Goal: Transaction & Acquisition: Book appointment/travel/reservation

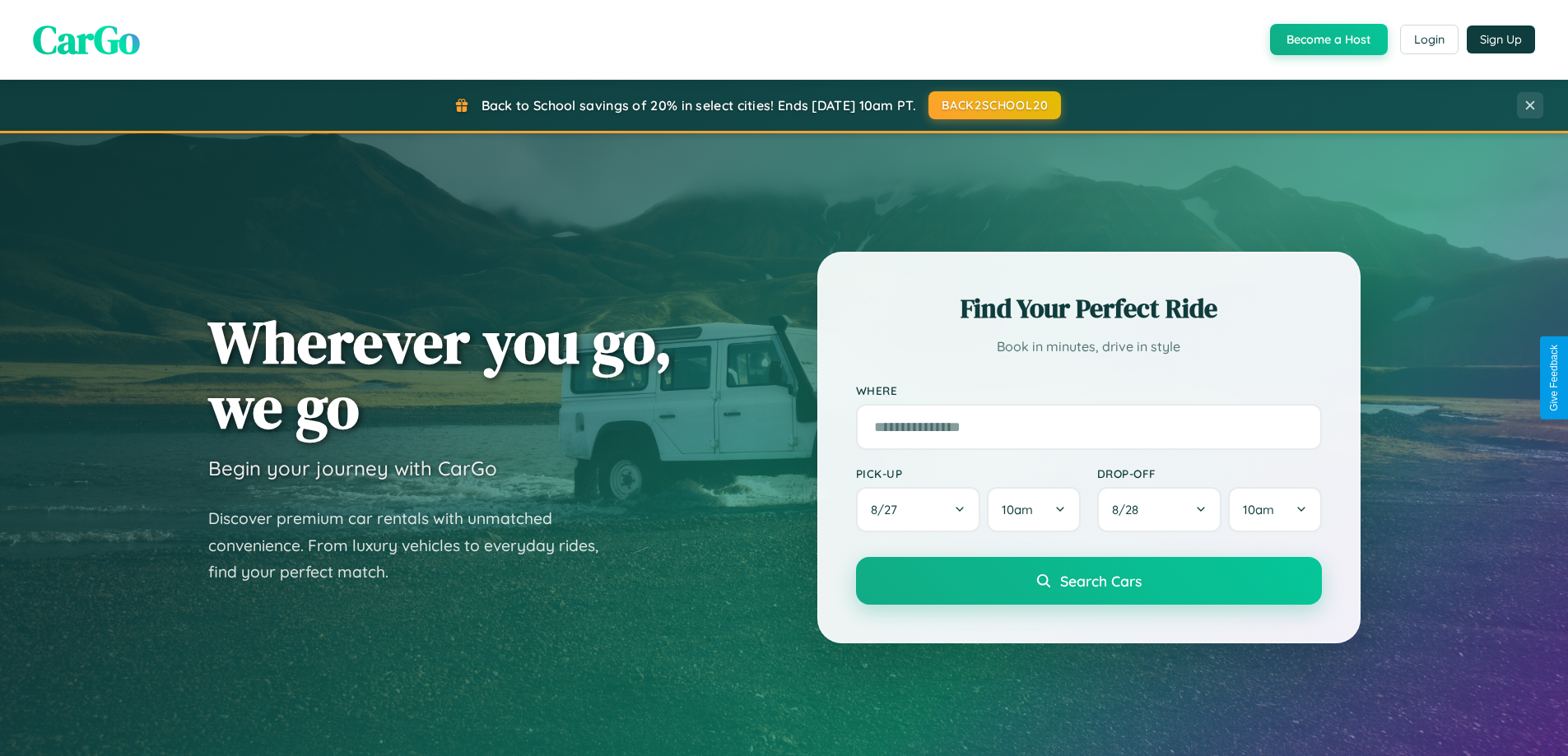
scroll to position [2644, 0]
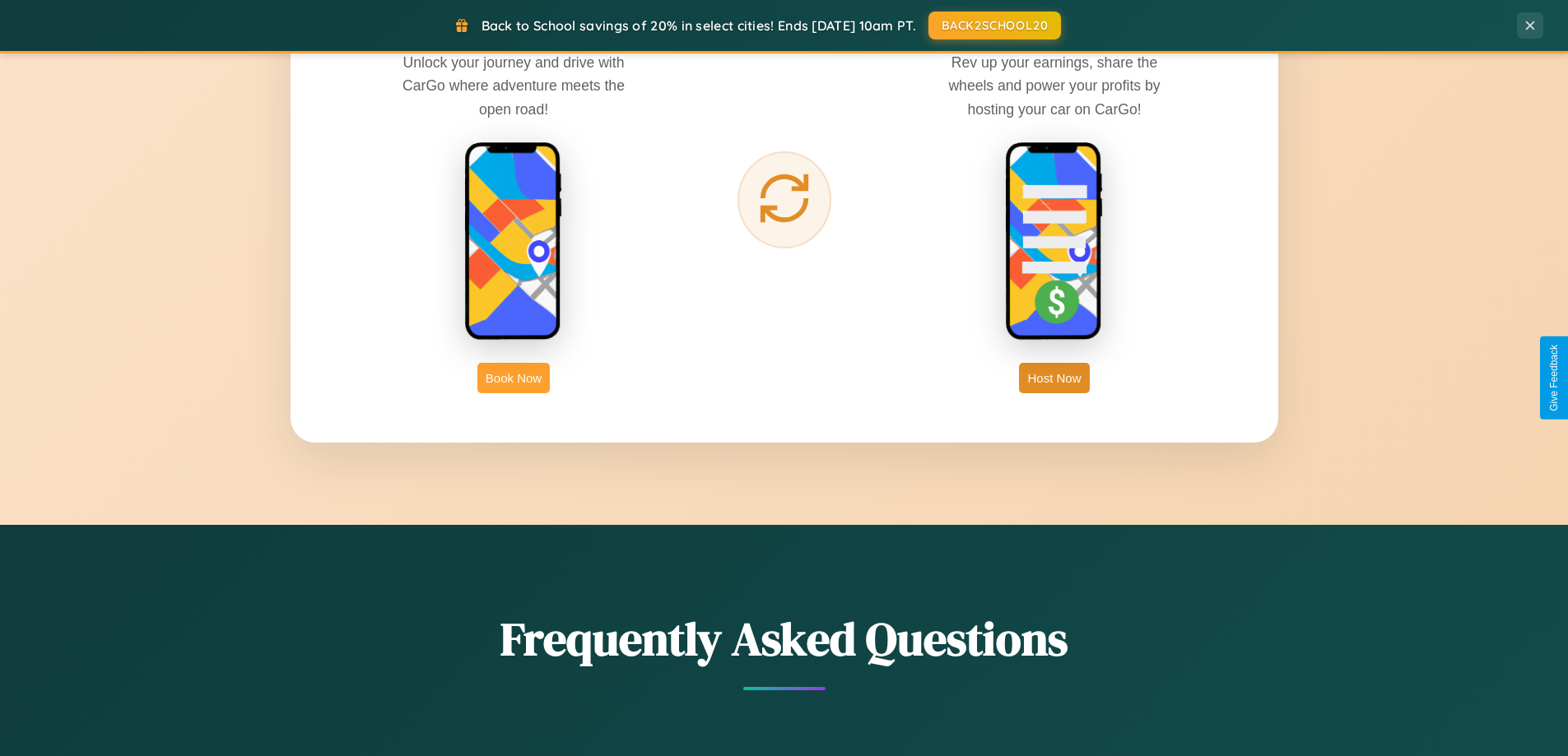
click at [514, 378] on button "Book Now" at bounding box center [513, 378] width 73 height 30
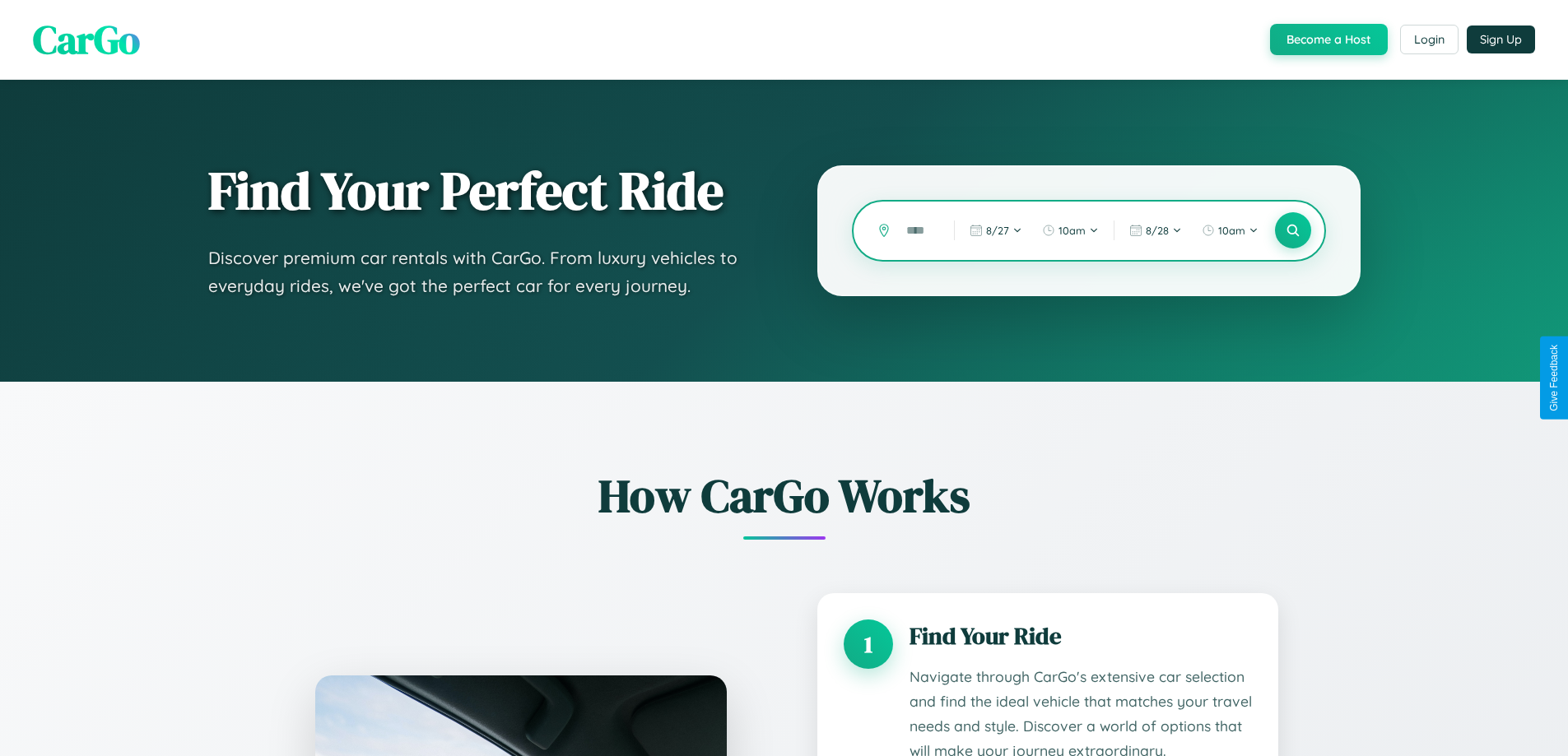
click at [918, 230] on input "text" at bounding box center [918, 230] width 40 height 29
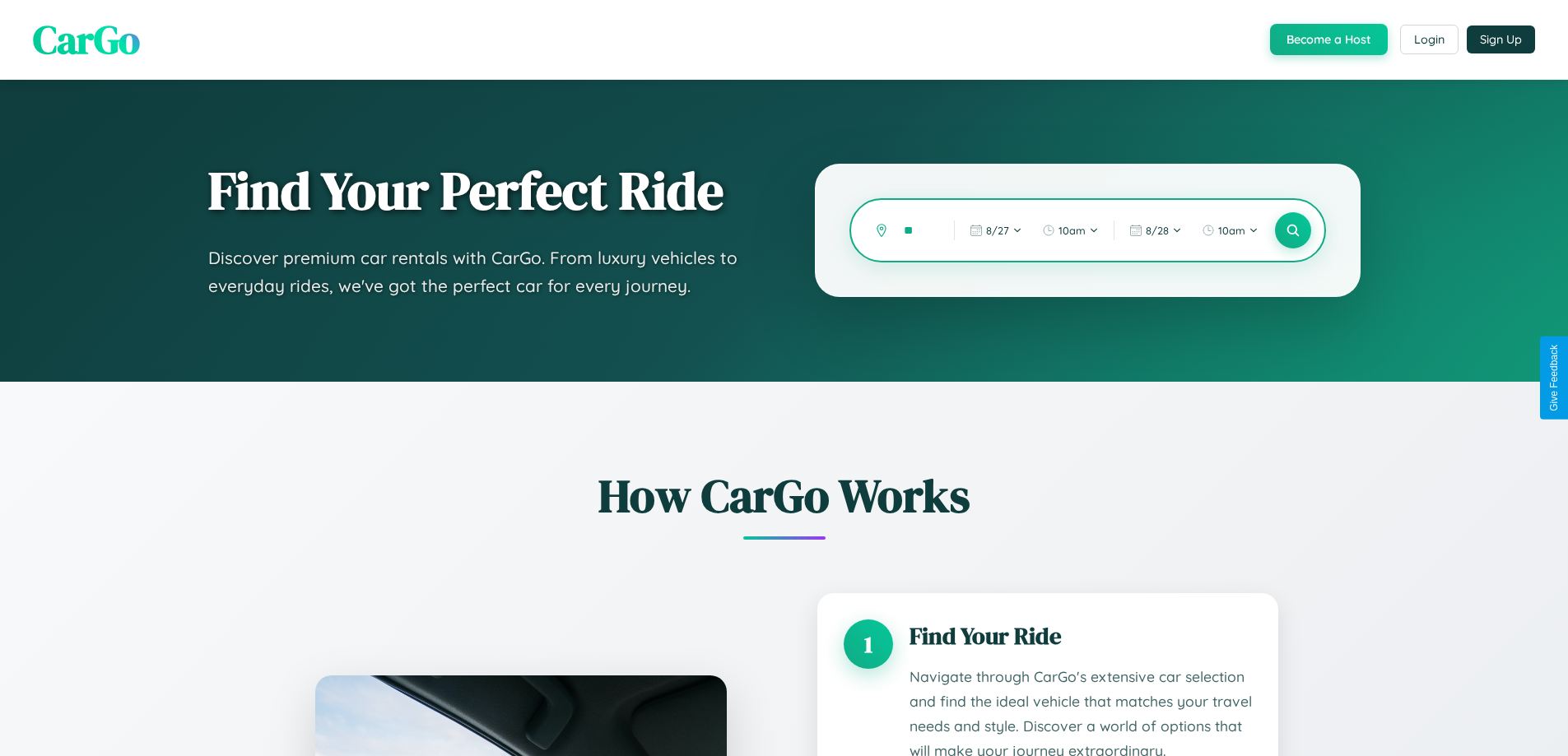
type input "*"
type input "****"
click at [1293, 230] on icon at bounding box center [1293, 230] width 16 height 16
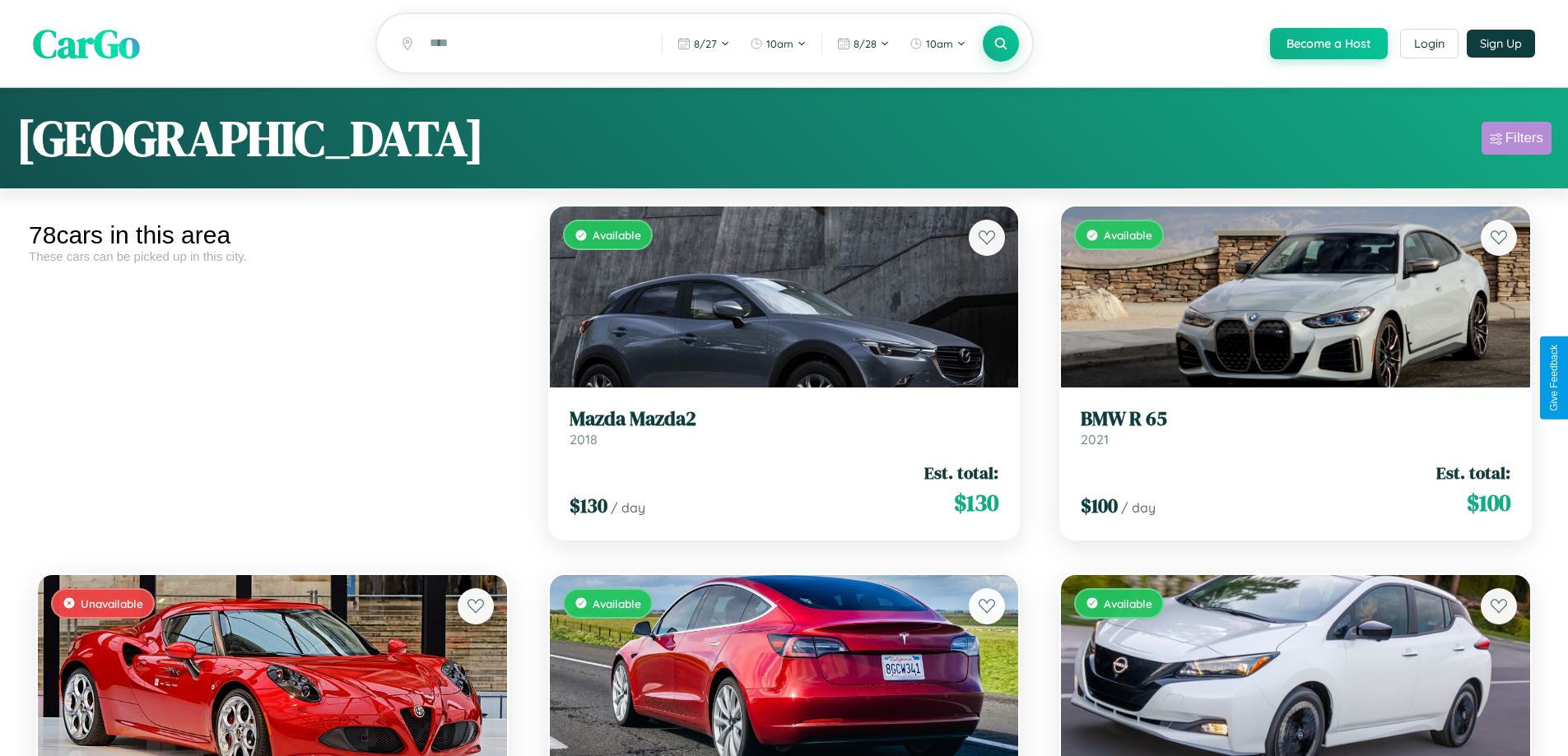
click at [1516, 141] on div "Filters" at bounding box center [1524, 138] width 38 height 17
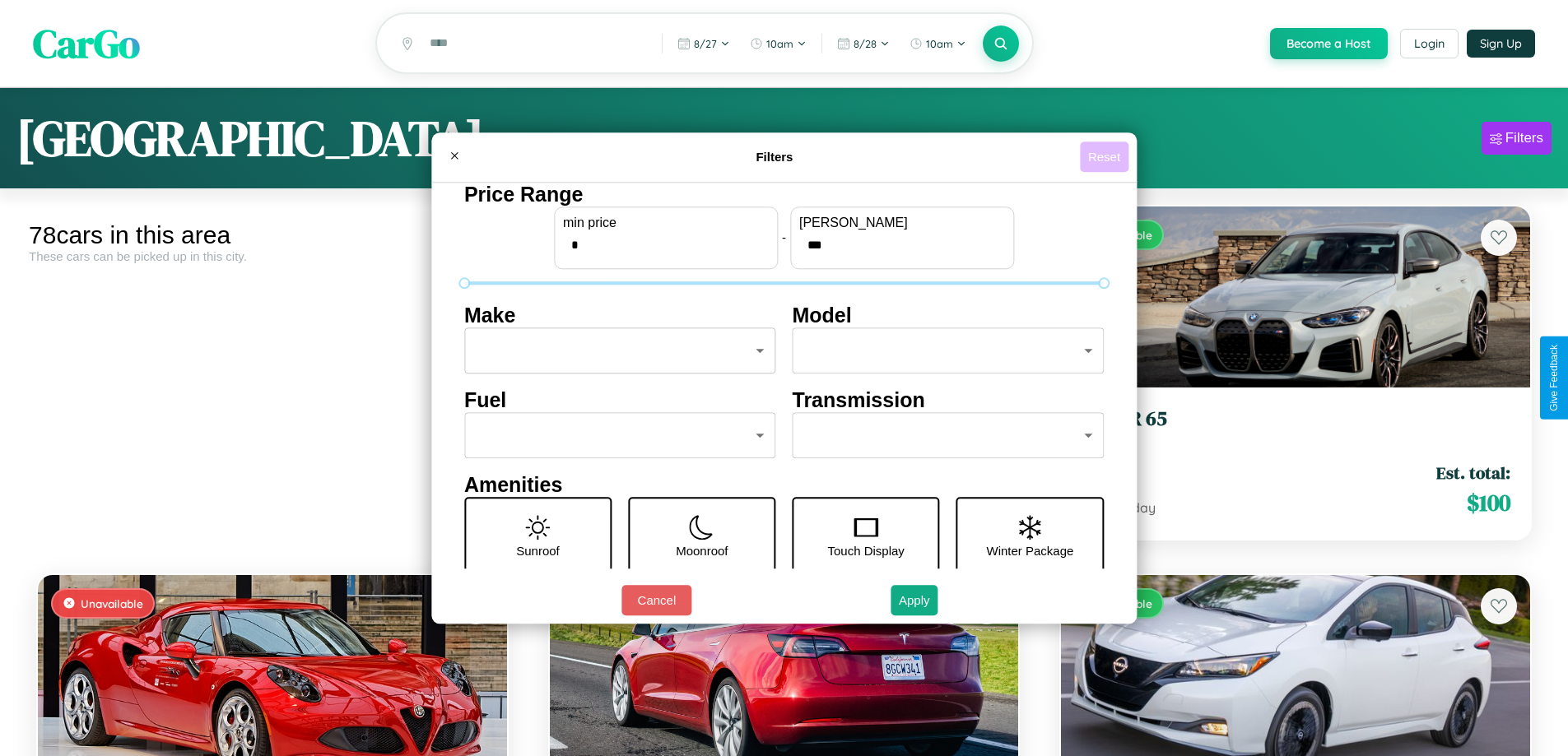
click at [1106, 157] on button "Reset" at bounding box center [1104, 157] width 49 height 30
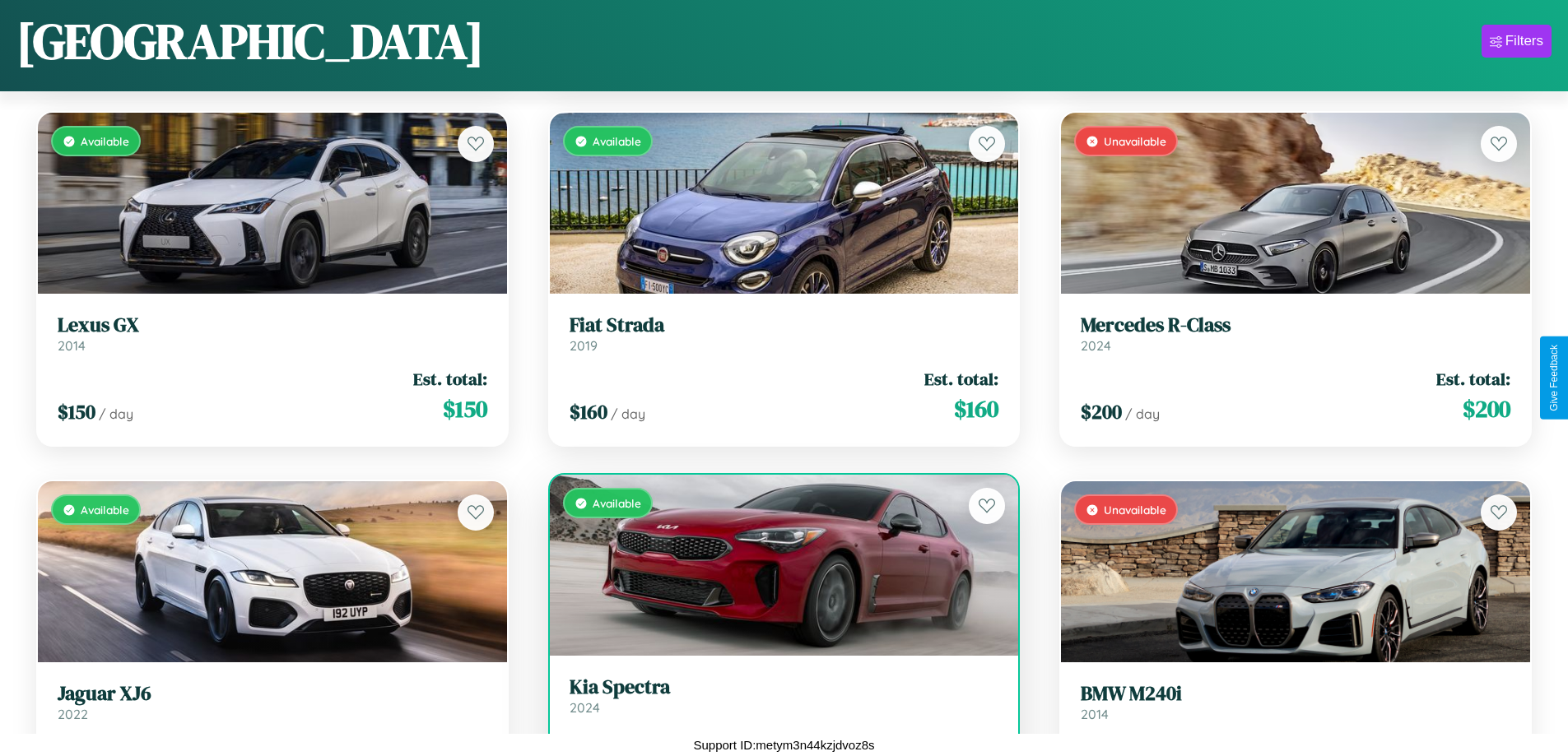
scroll to position [3180, 0]
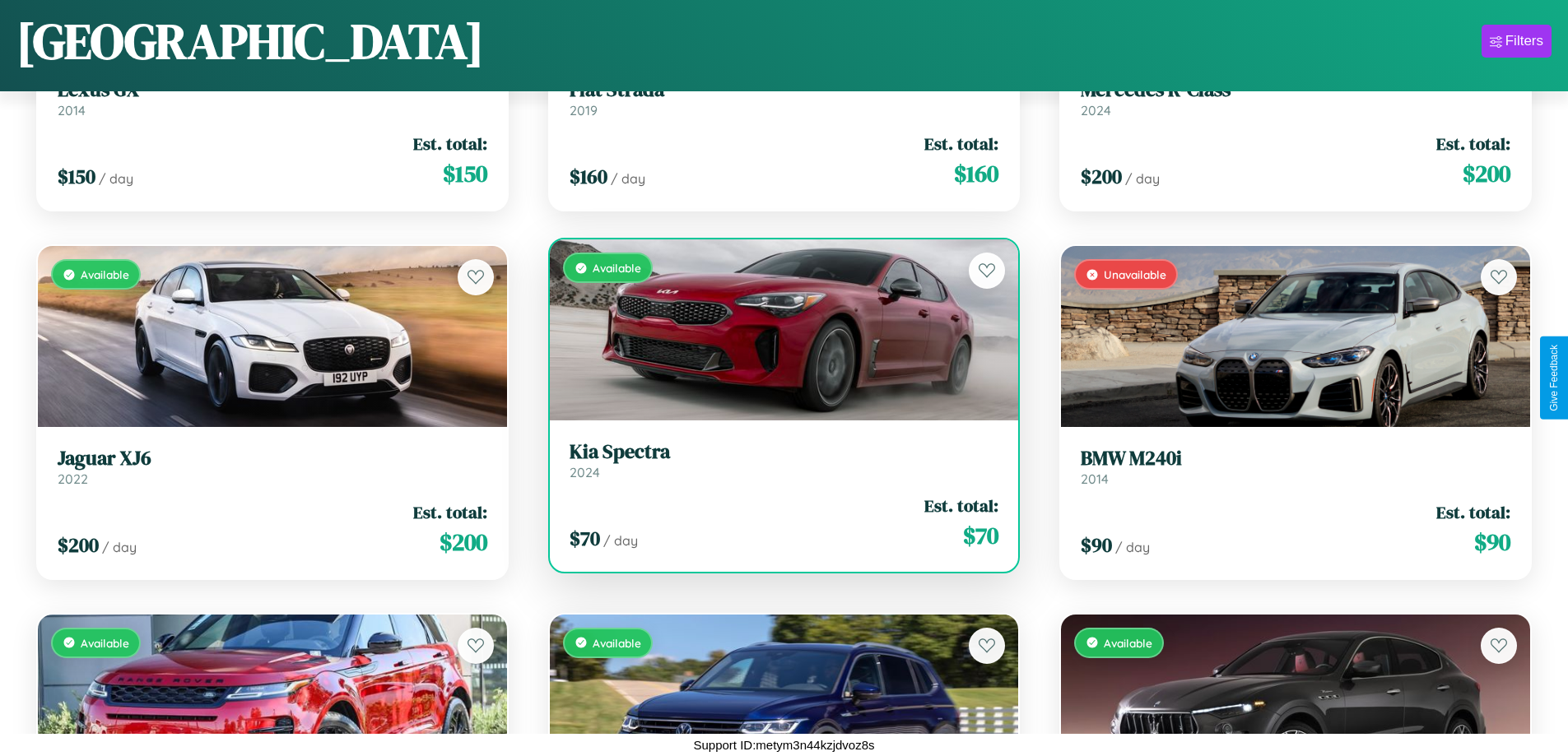
click at [778, 467] on link "Kia Spectra 2024" at bounding box center [784, 460] width 429 height 41
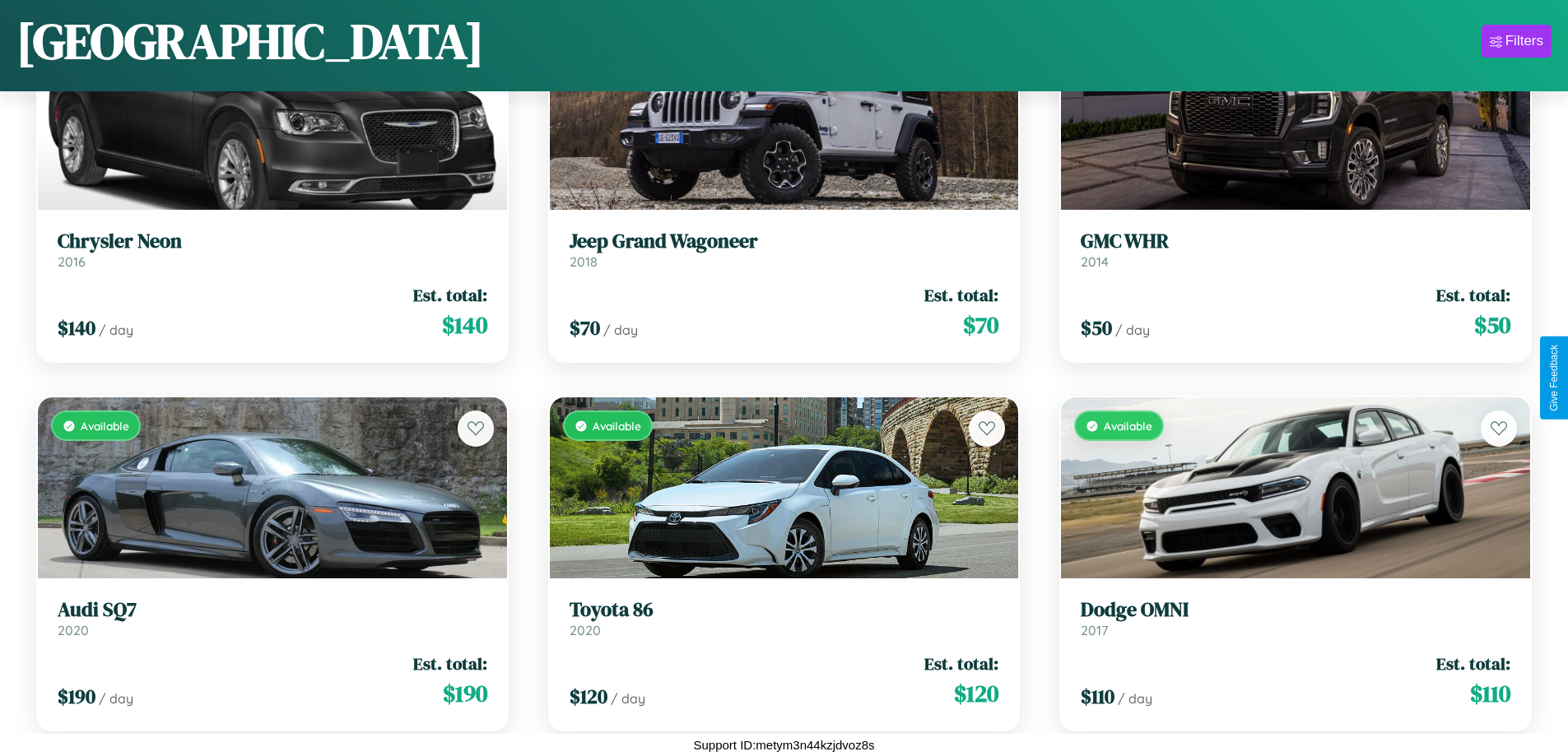
scroll to position [6864, 0]
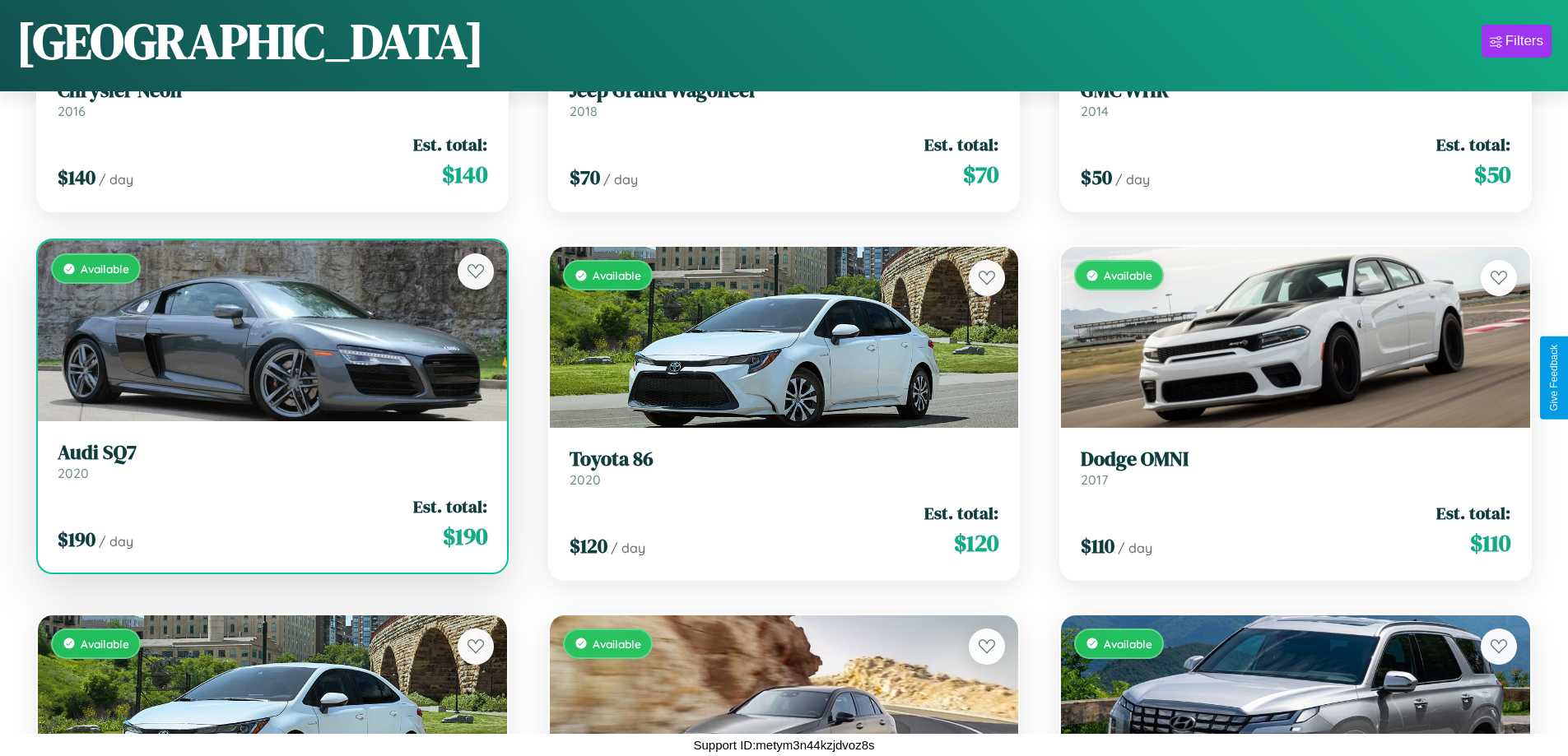
click at [270, 529] on div "$ 190 / day Est. total: $ 190" at bounding box center [273, 523] width 429 height 58
click at [270, 523] on div "$ 190 / day Est. total: $ 190" at bounding box center [273, 523] width 429 height 58
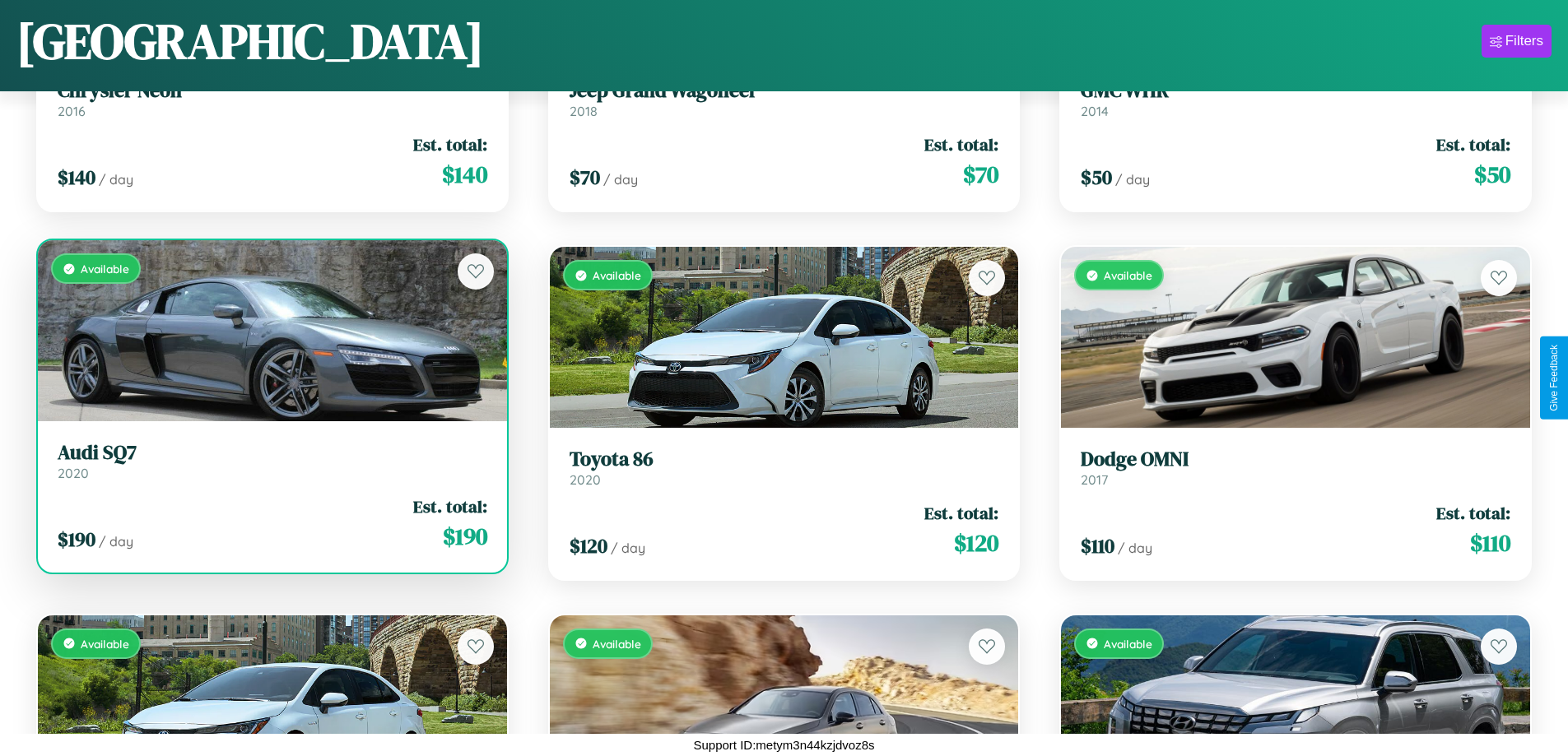
click at [270, 523] on div "$ 190 / day Est. total: $ 190" at bounding box center [273, 523] width 429 height 58
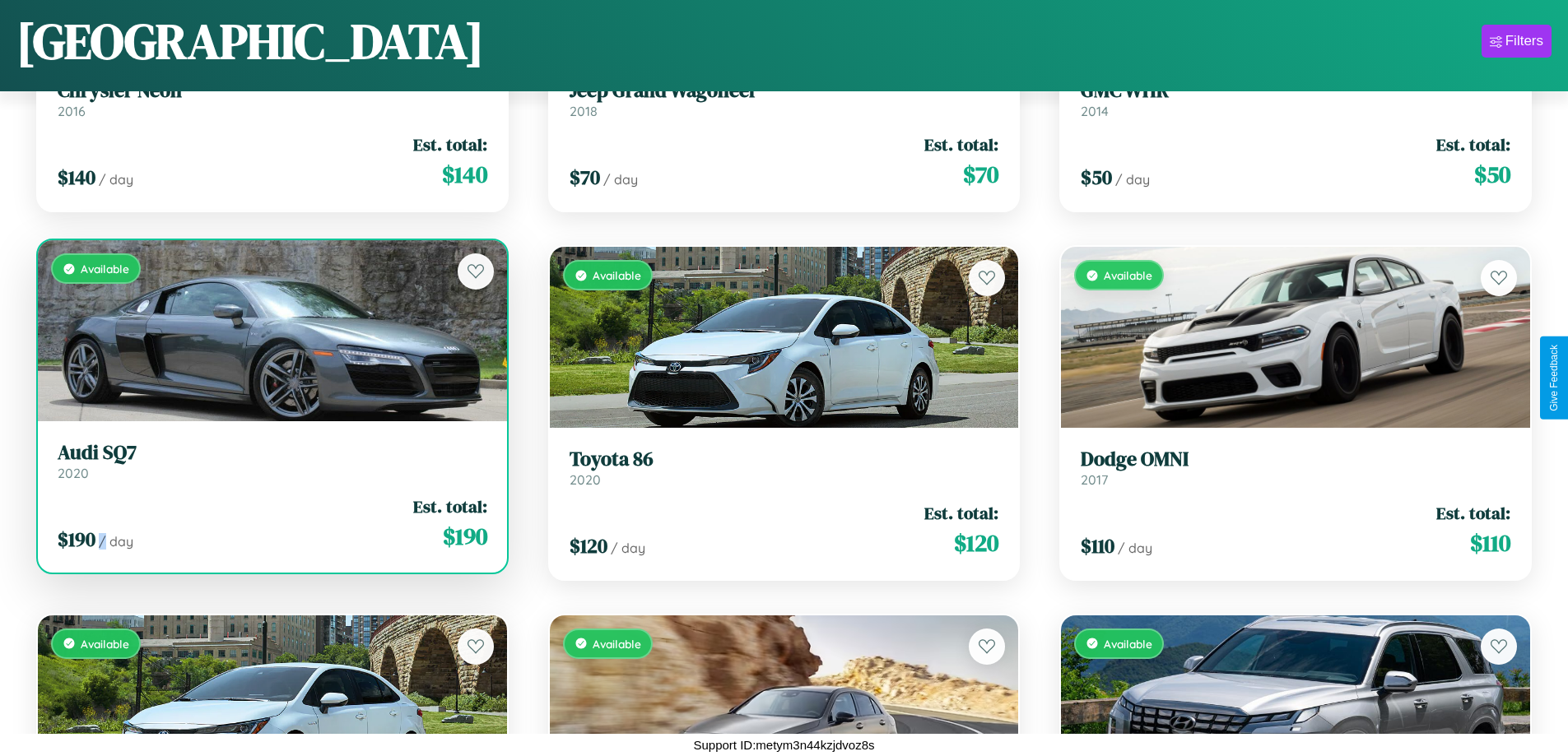
click at [270, 523] on div "$ 190 / day Est. total: $ 190" at bounding box center [273, 523] width 429 height 58
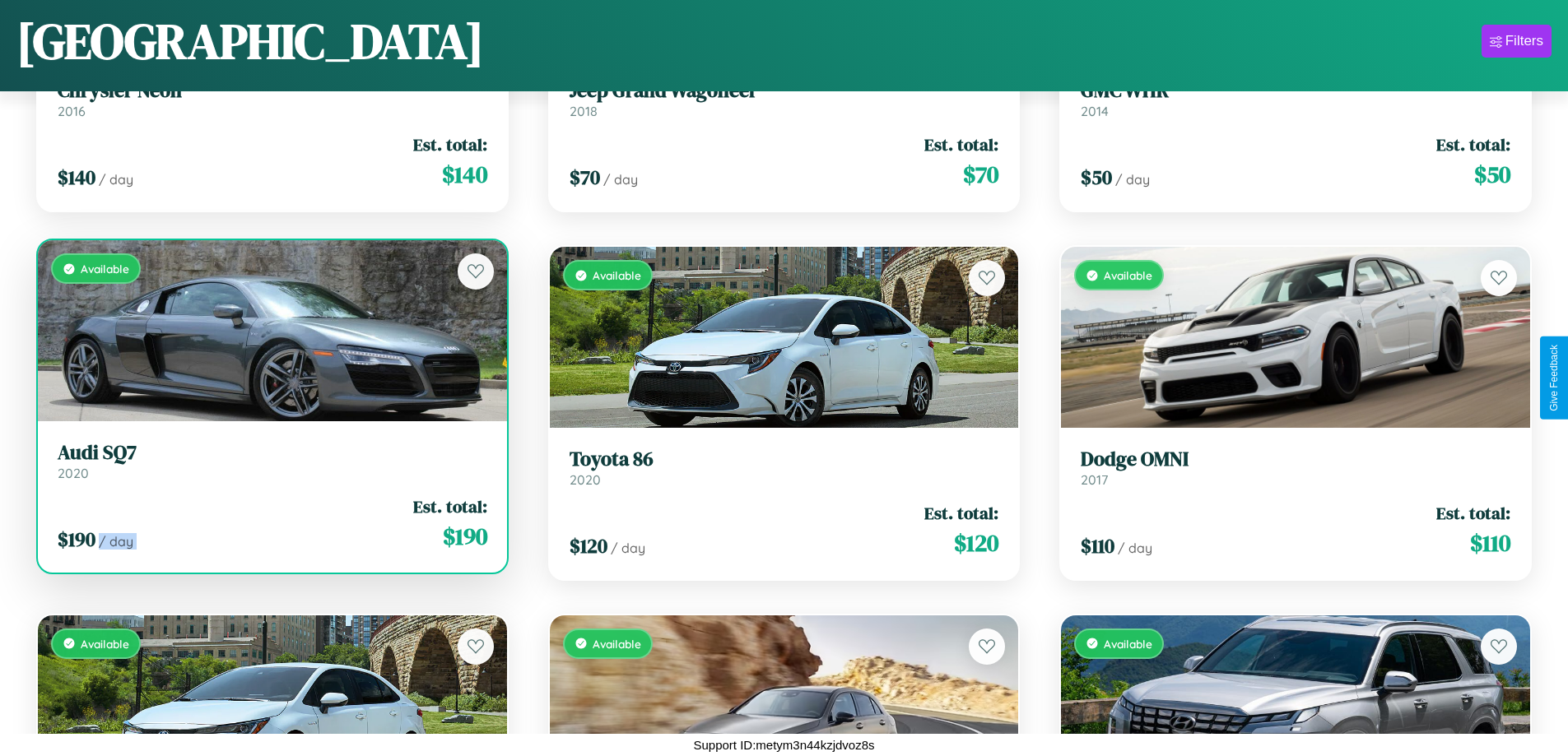
click at [270, 523] on div "$ 190 / day Est. total: $ 190" at bounding box center [273, 523] width 429 height 58
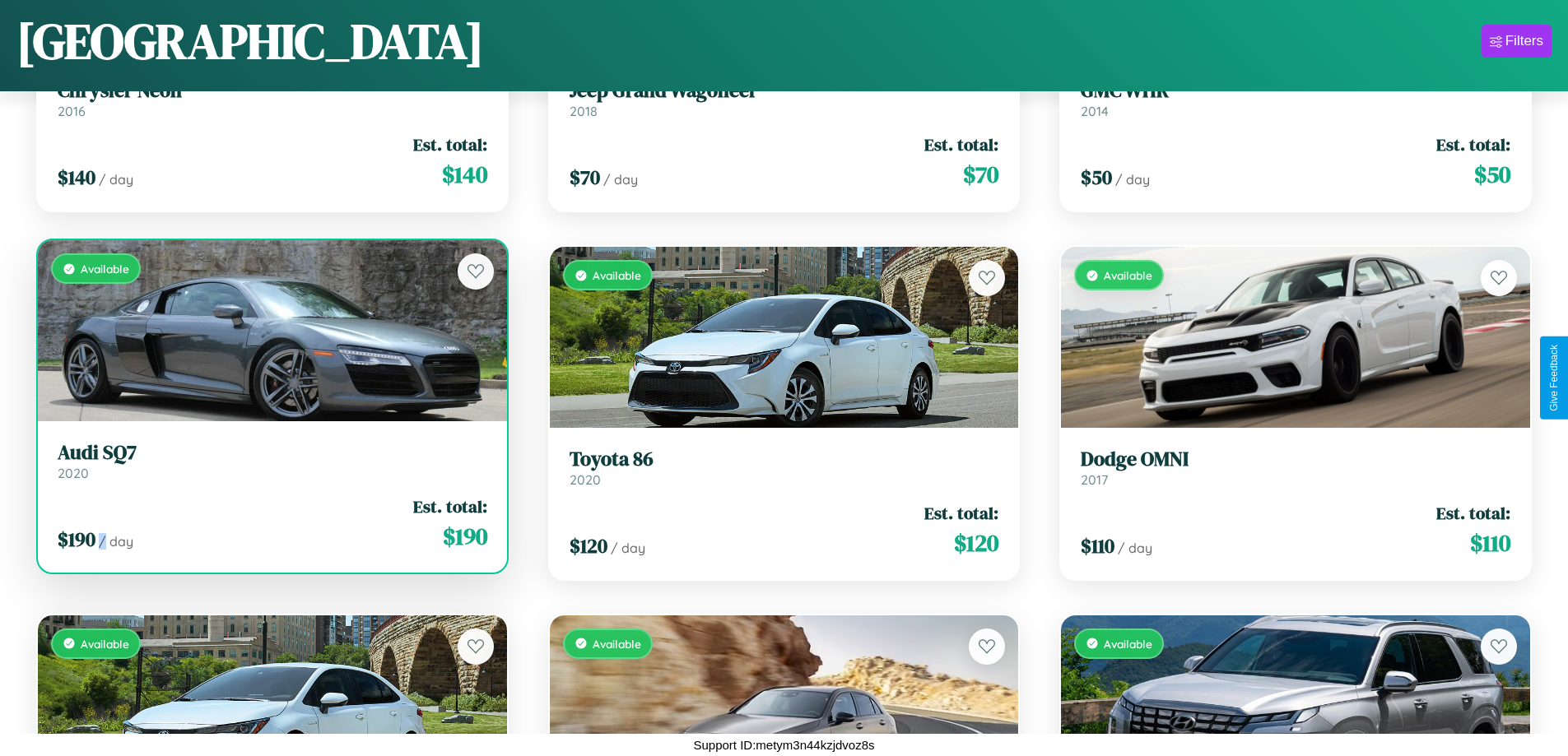
click at [270, 523] on div "$ 190 / day Est. total: $ 190" at bounding box center [273, 523] width 429 height 58
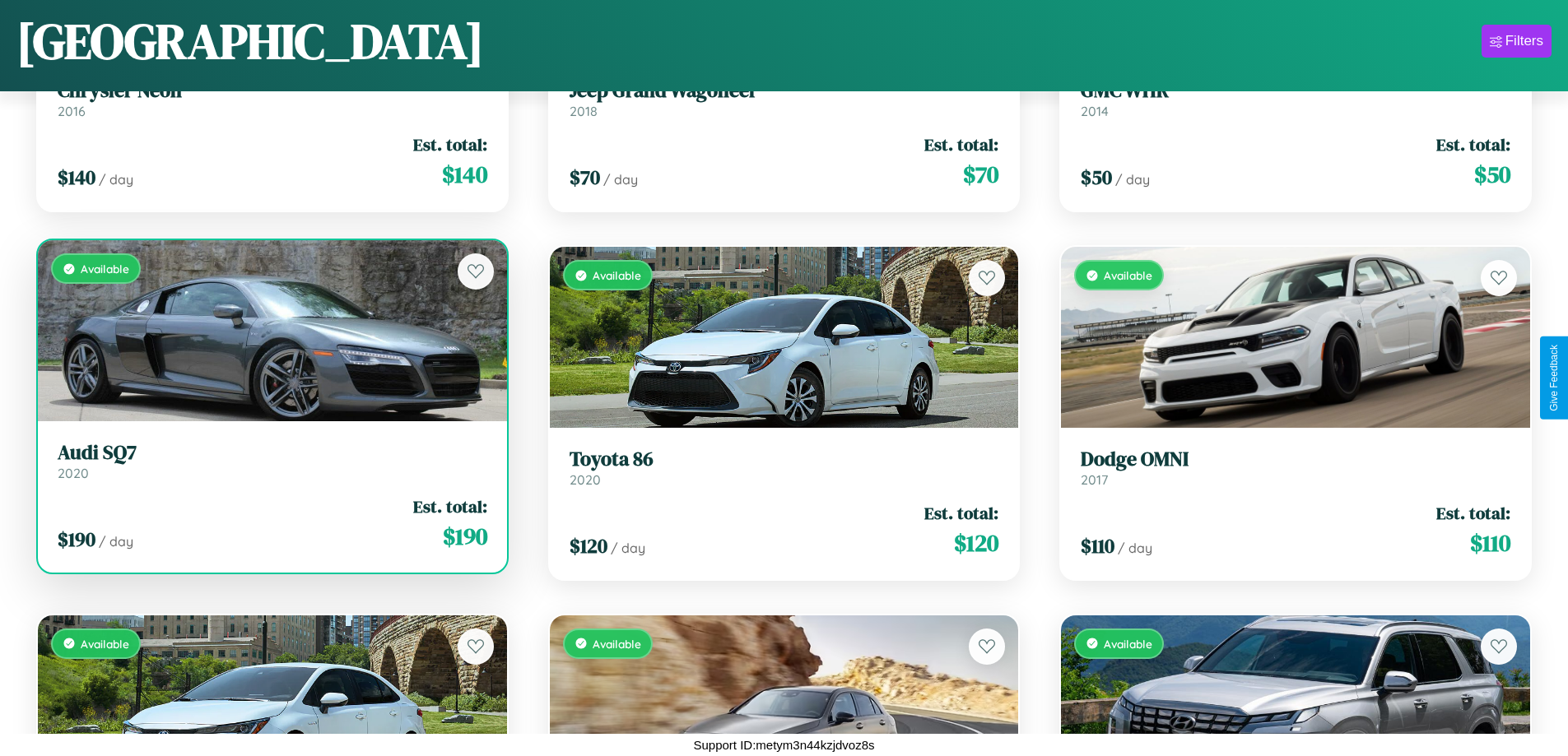
click at [270, 460] on h3 "Audi SQ7" at bounding box center [273, 453] width 429 height 24
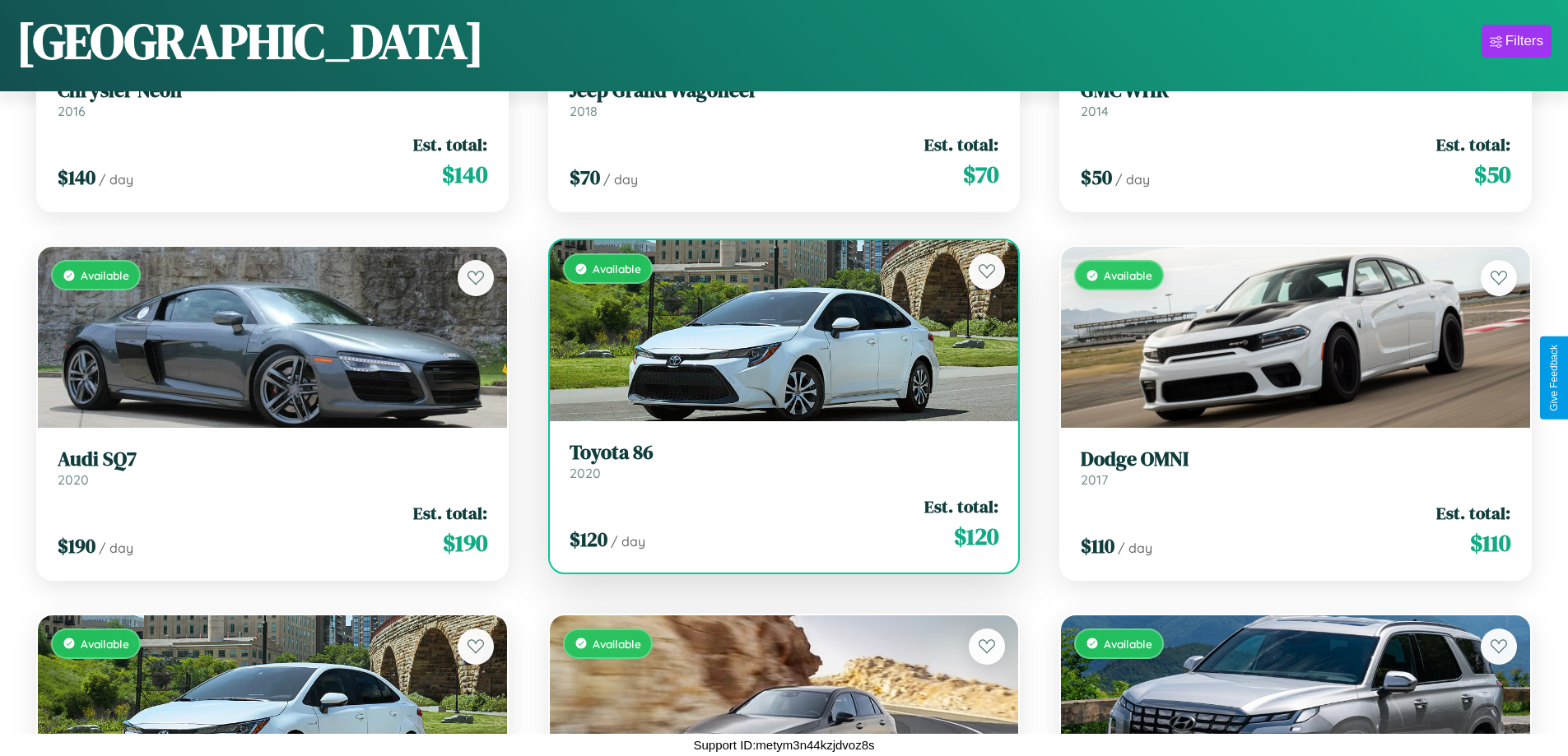
scroll to position [969, 0]
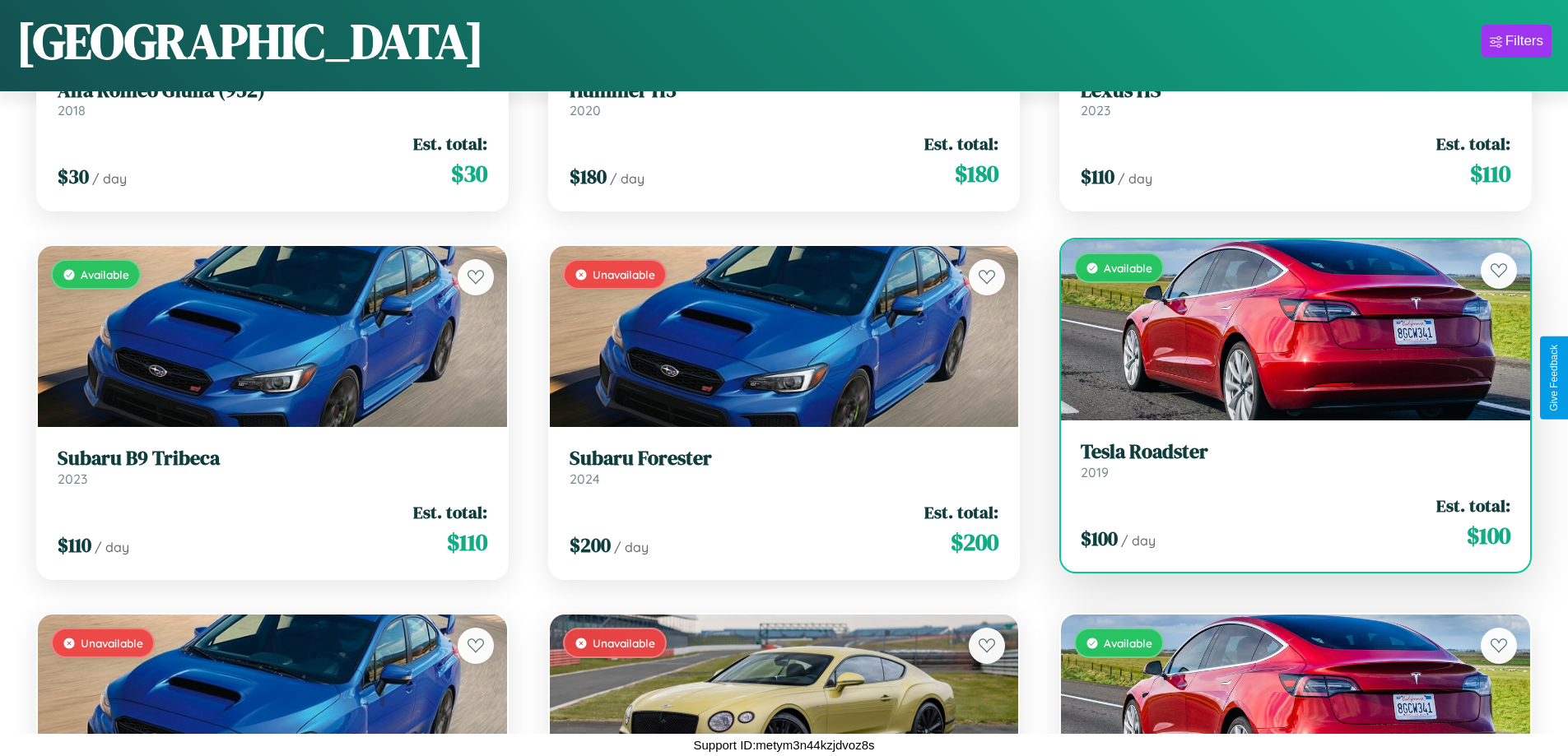
click at [1285, 467] on link "Tesla Roadster 2019" at bounding box center [1295, 460] width 429 height 41
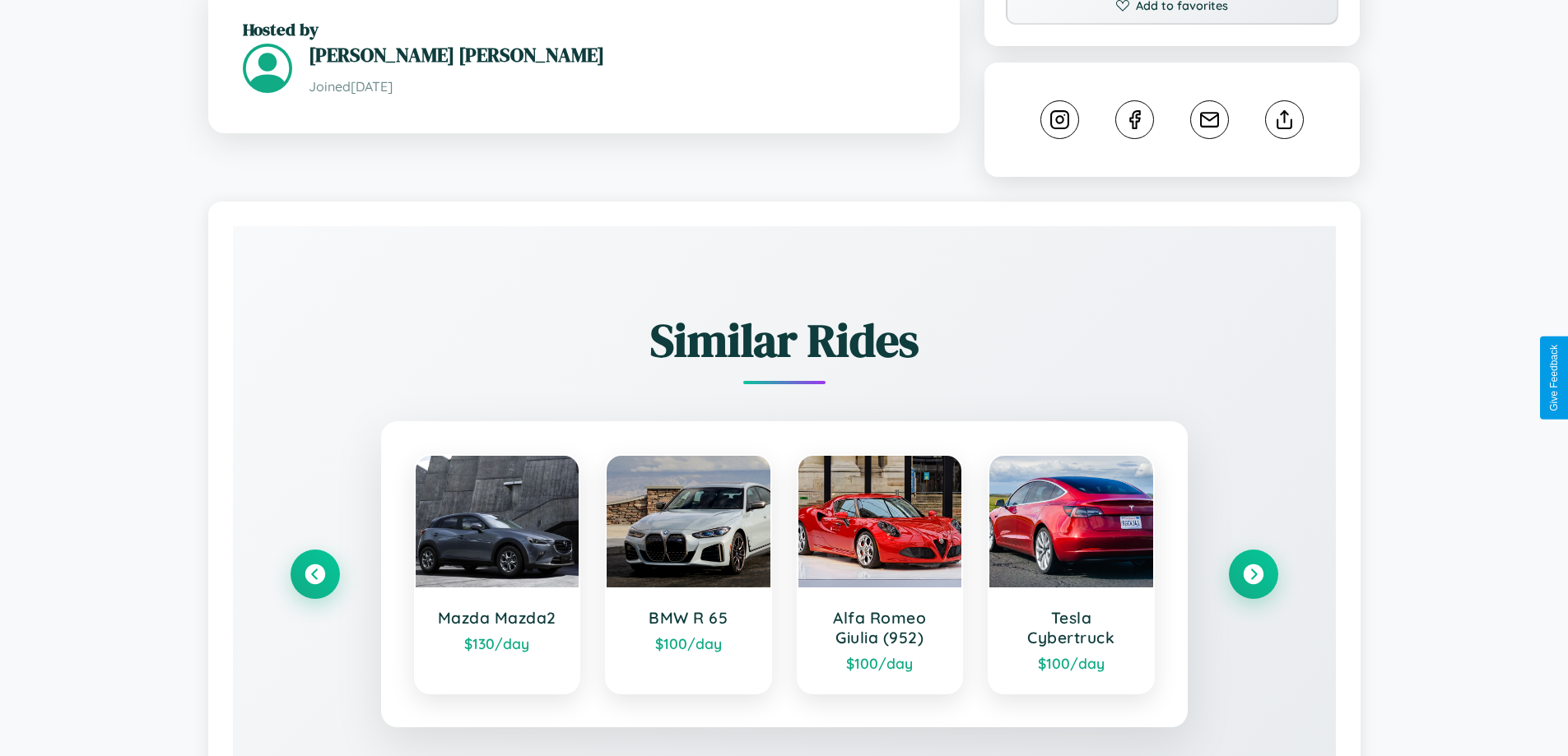
scroll to position [916, 0]
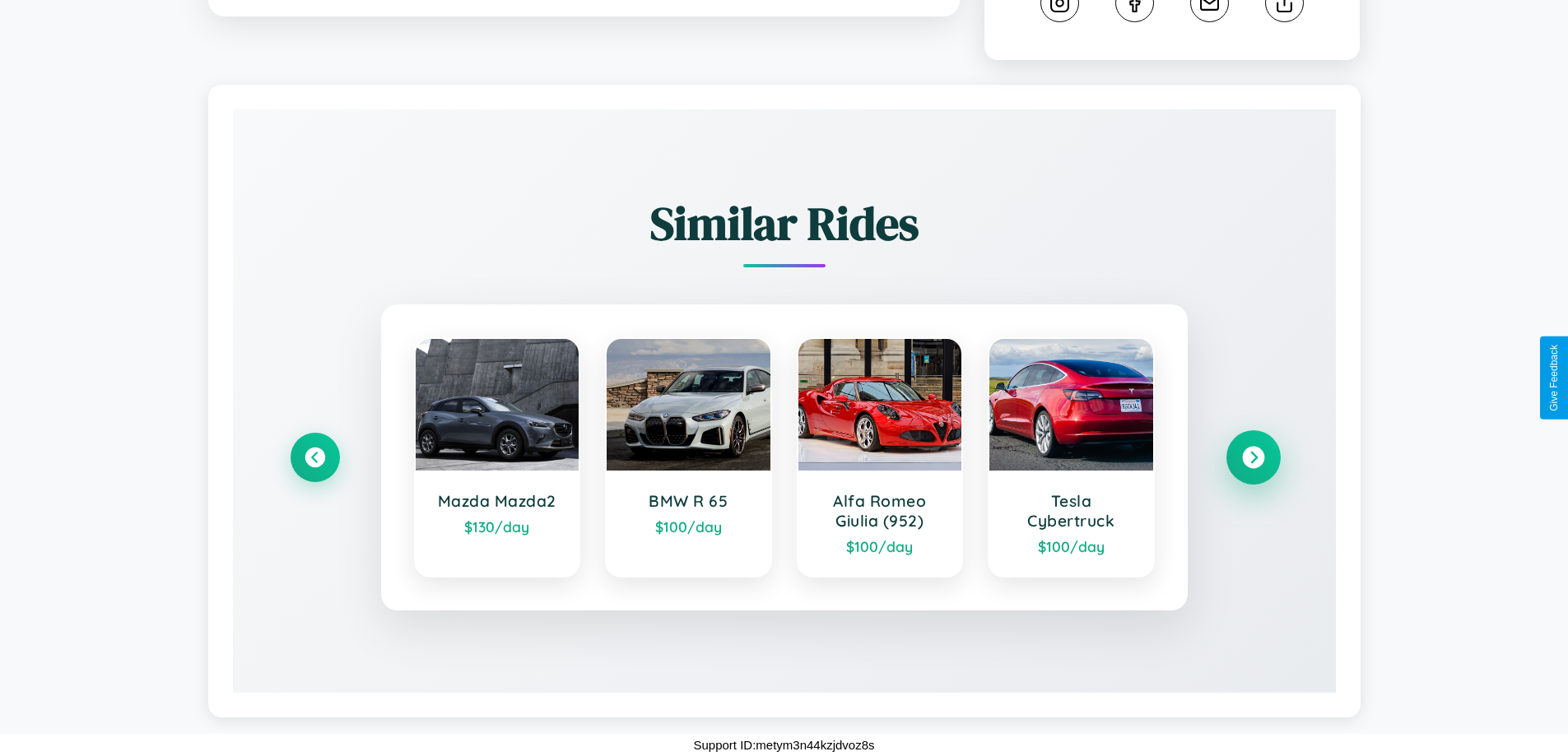
click at [1253, 457] on icon at bounding box center [1253, 458] width 22 height 22
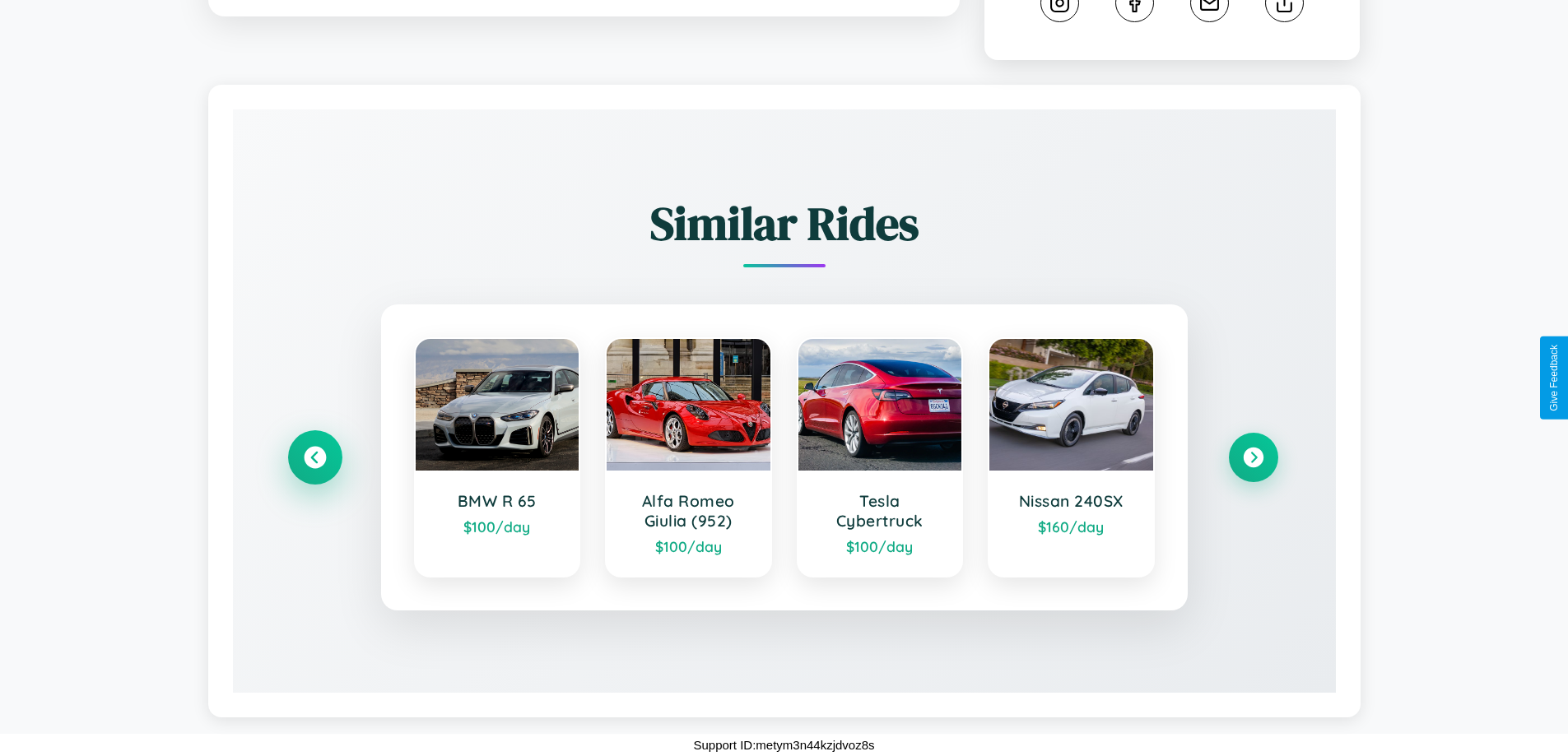
click at [314, 458] on icon at bounding box center [315, 458] width 22 height 22
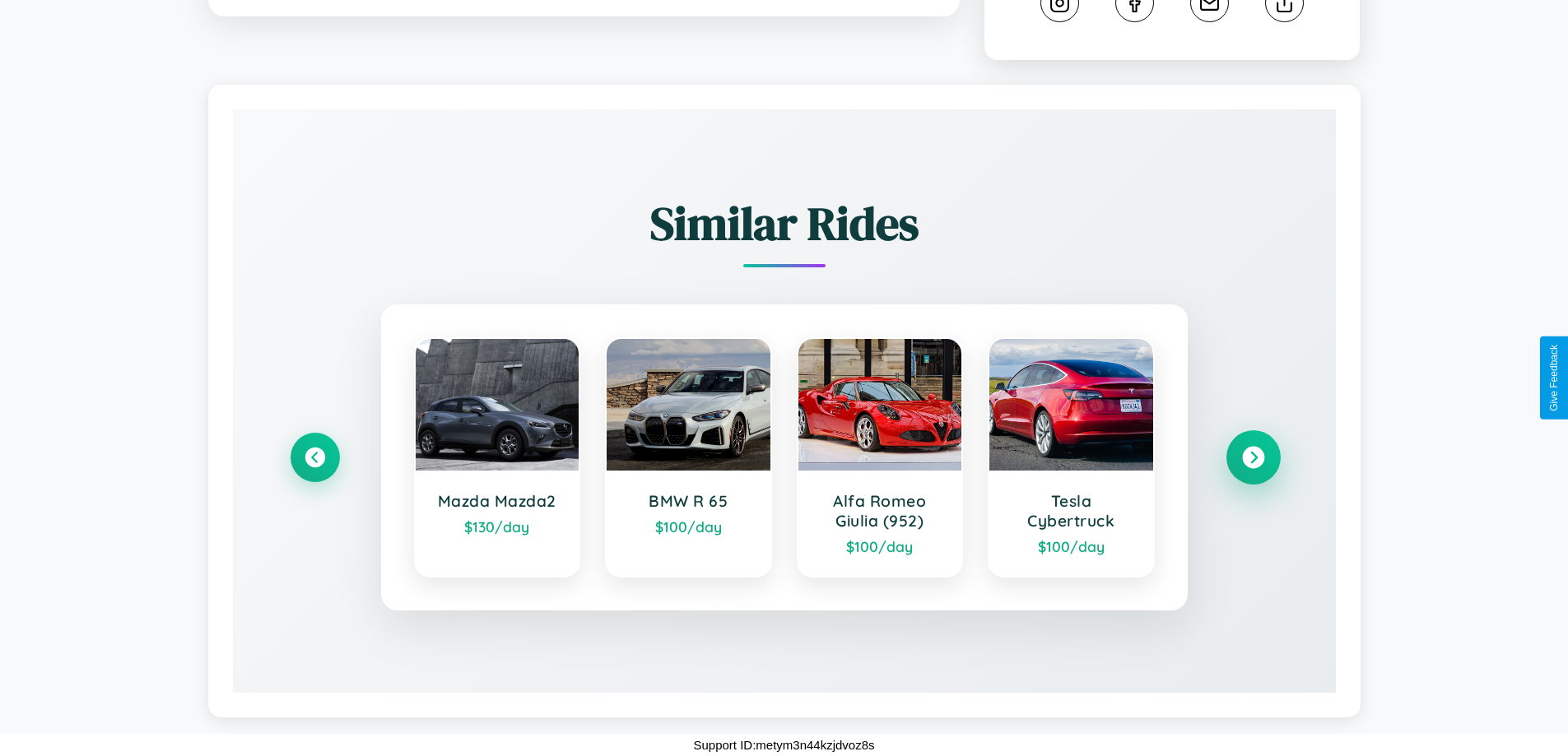
click at [1253, 458] on icon at bounding box center [1253, 458] width 22 height 22
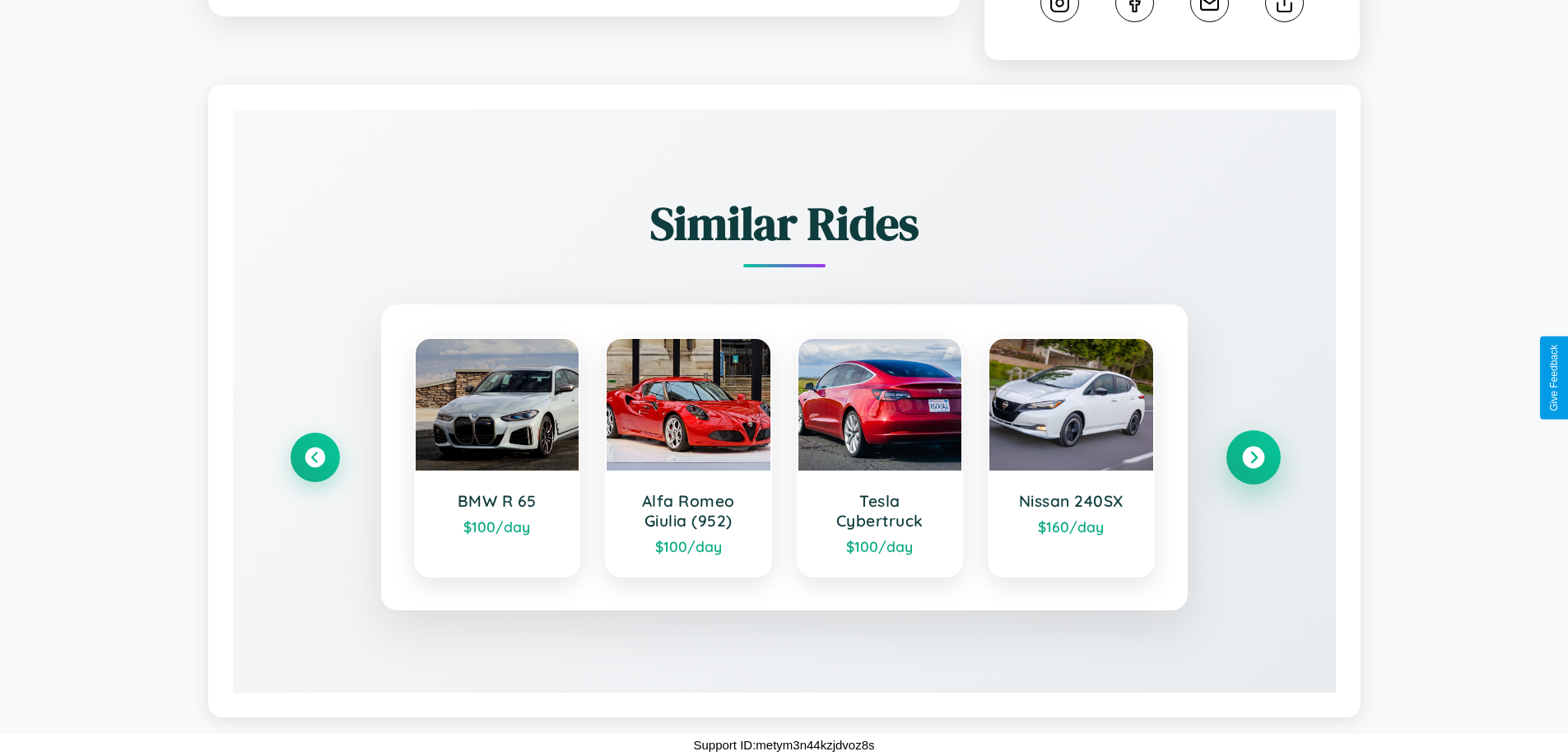
click at [1253, 458] on icon at bounding box center [1253, 458] width 22 height 22
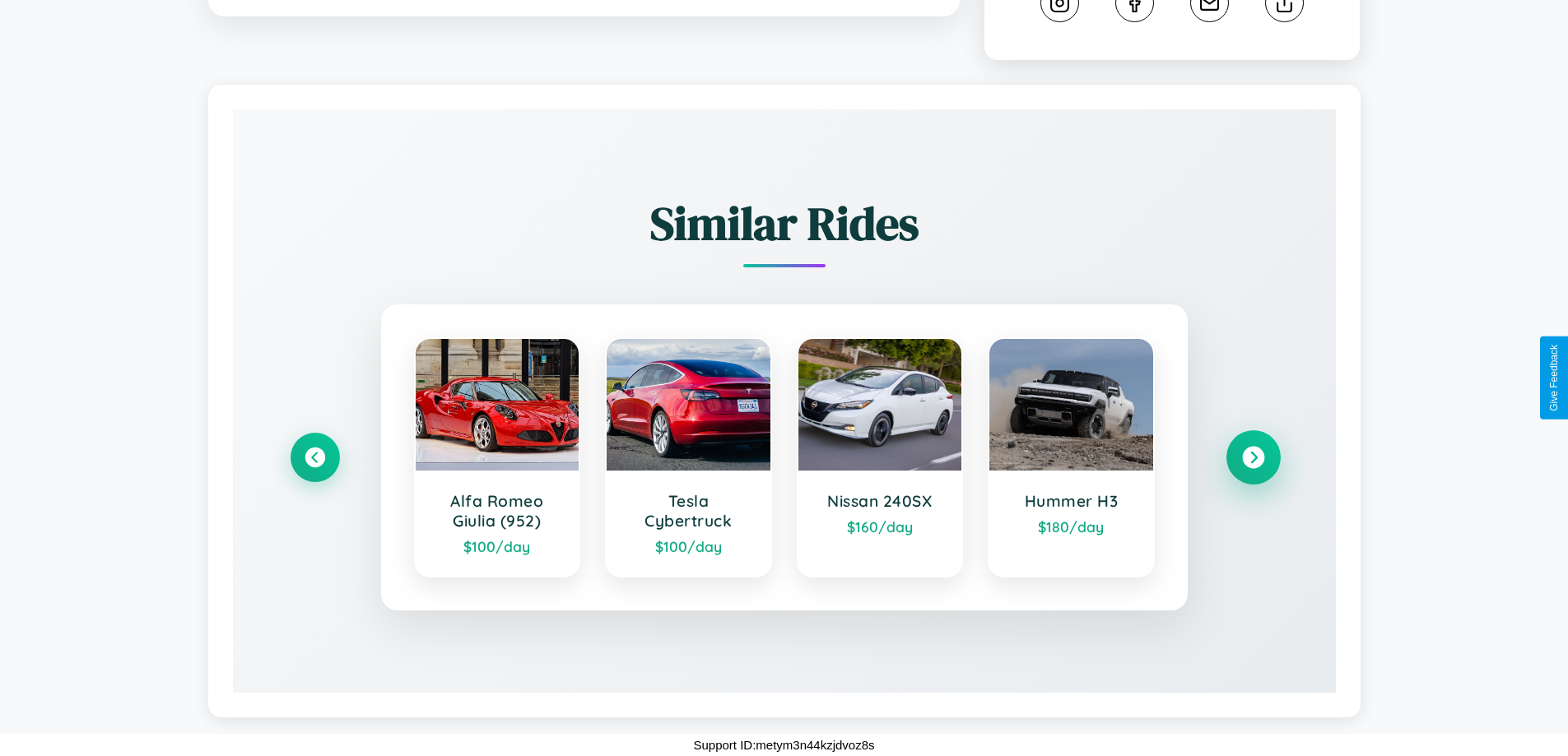
click at [1253, 458] on icon at bounding box center [1253, 458] width 22 height 22
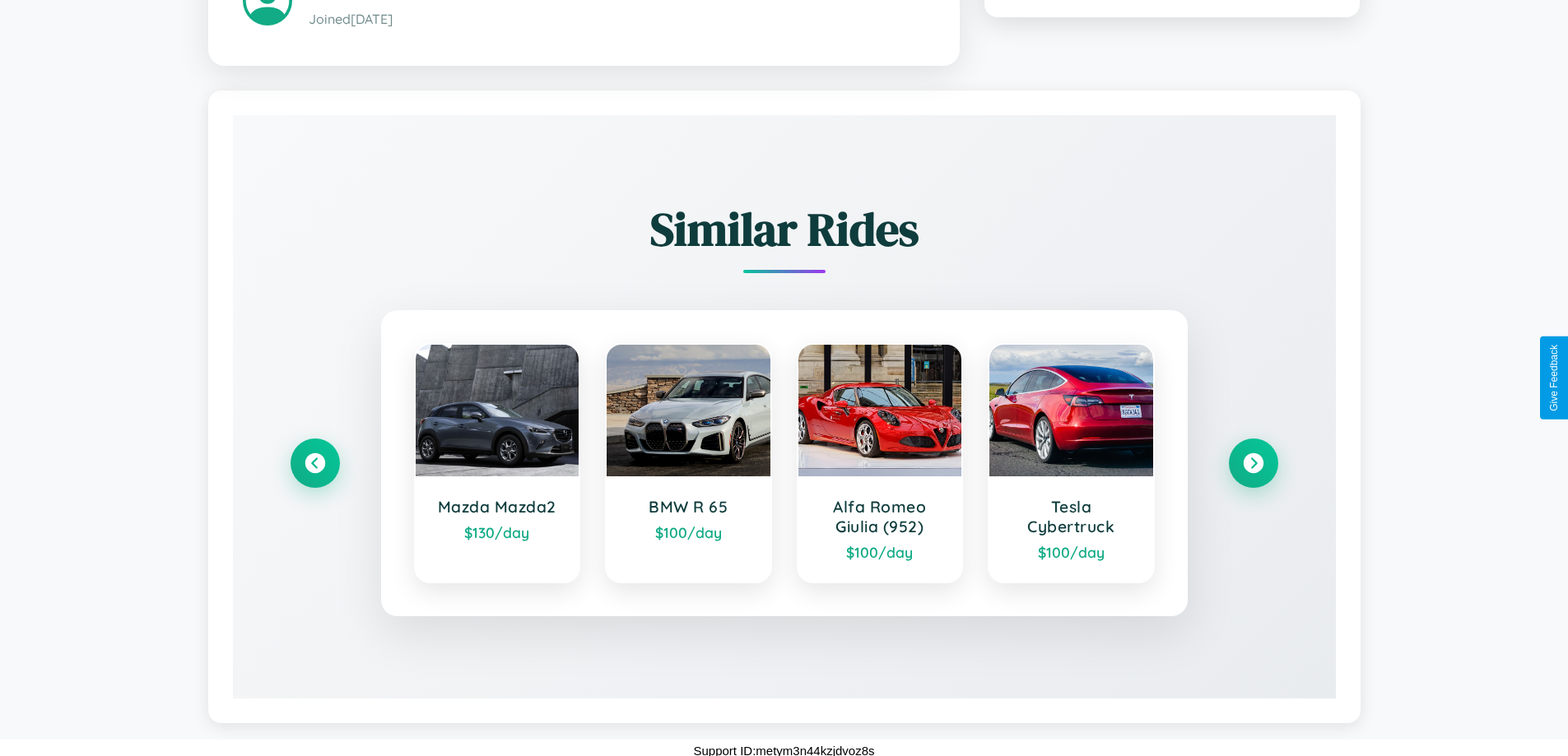
scroll to position [964, 0]
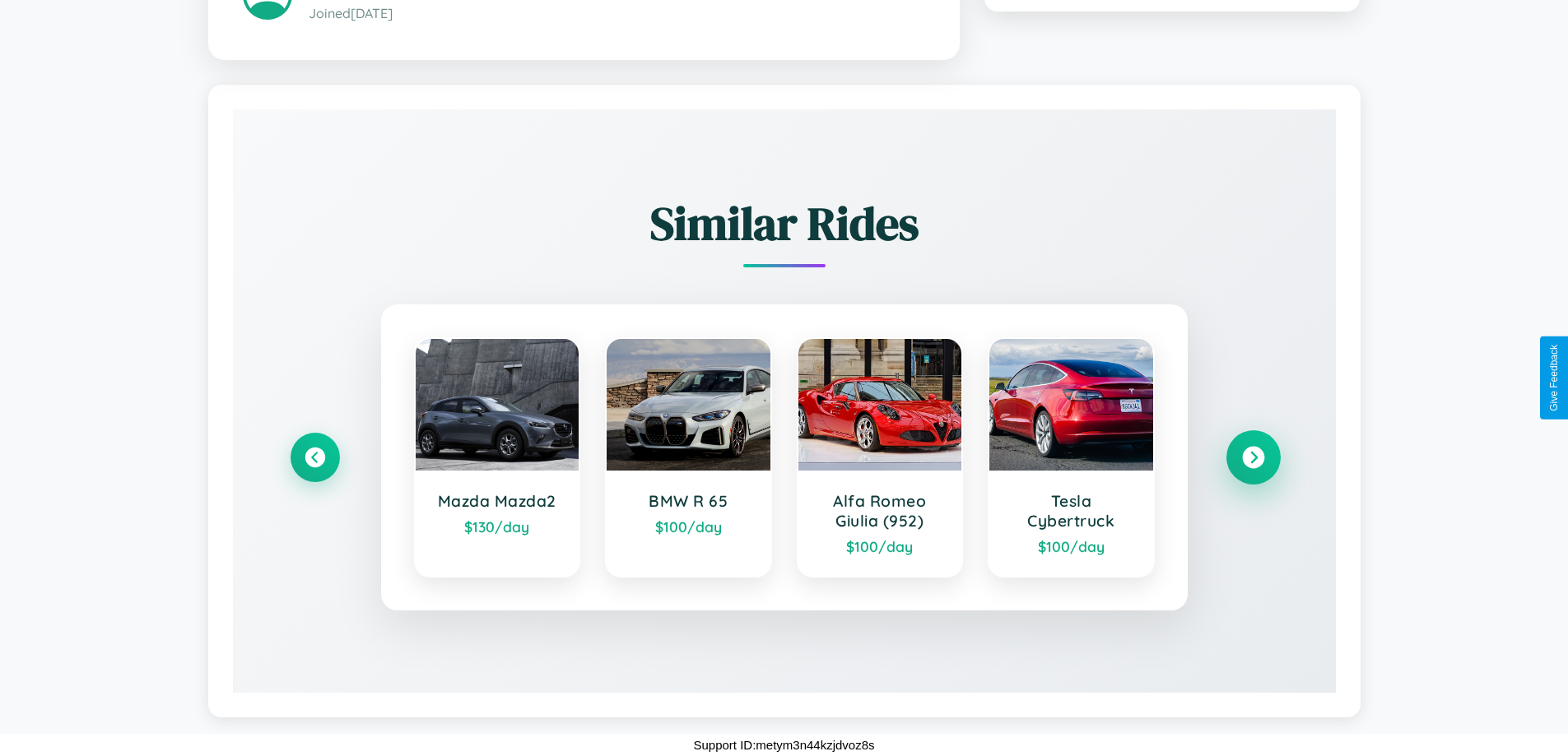
click at [1253, 457] on icon at bounding box center [1253, 457] width 22 height 22
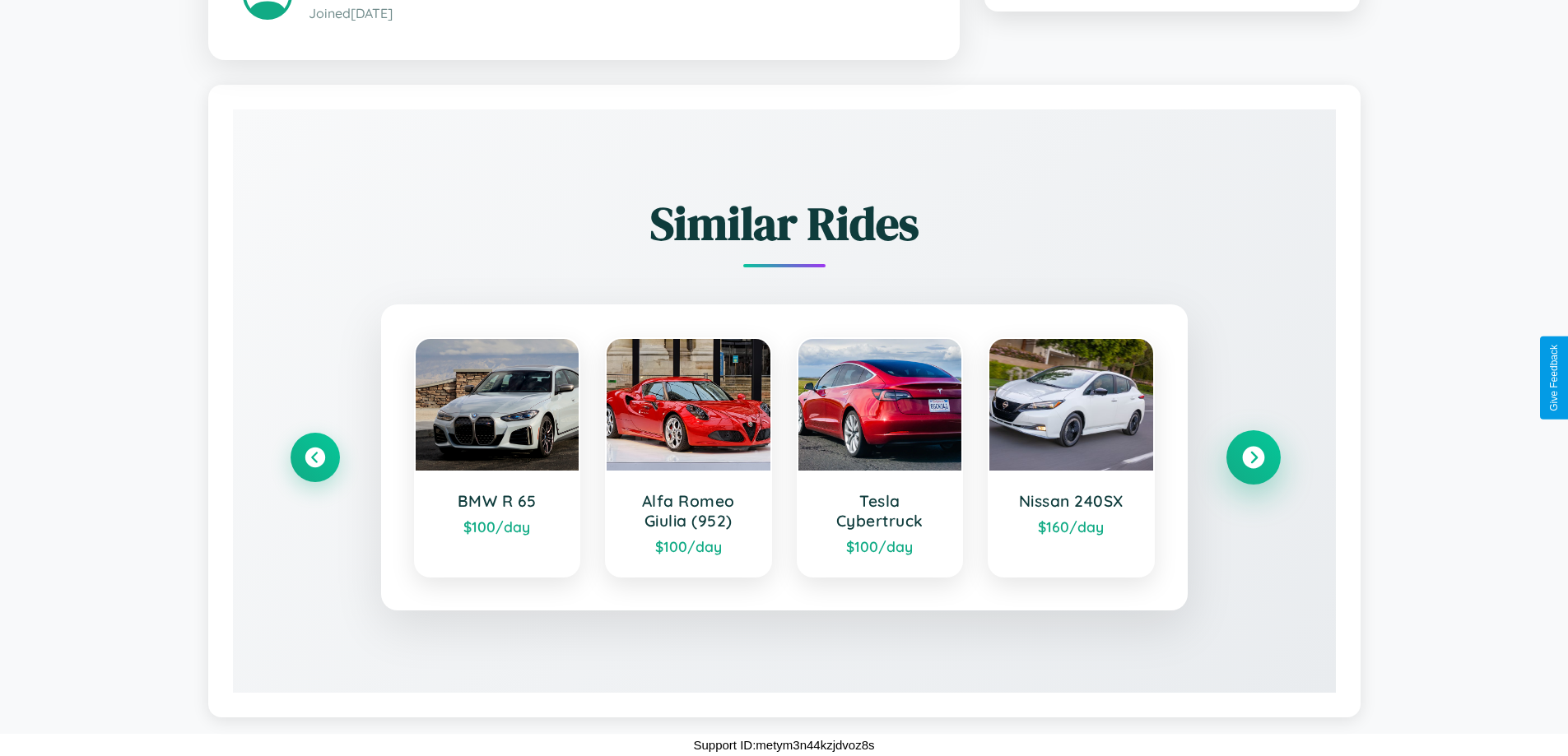
click at [1253, 457] on icon at bounding box center [1253, 457] width 22 height 22
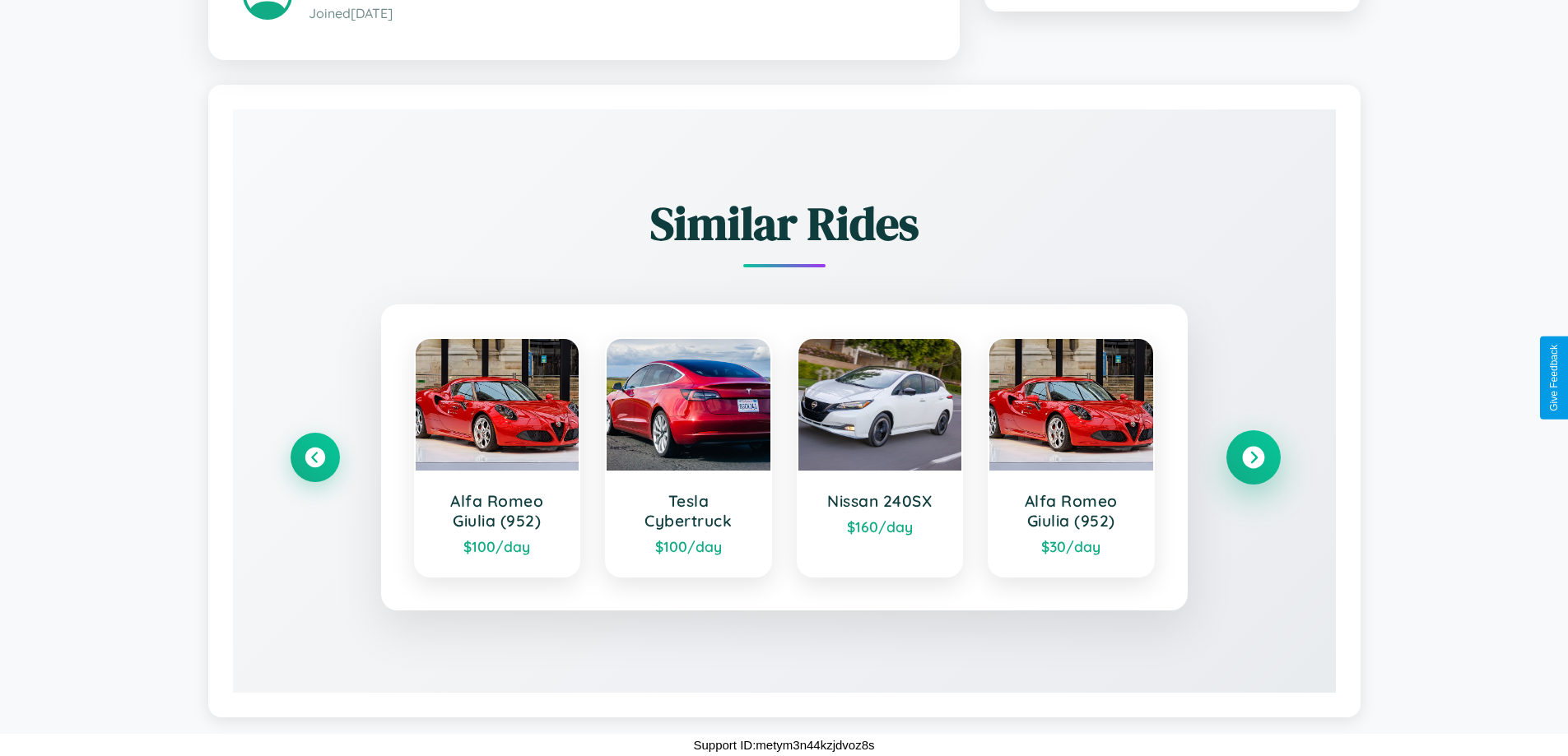
click at [1253, 457] on icon at bounding box center [1253, 457] width 22 height 22
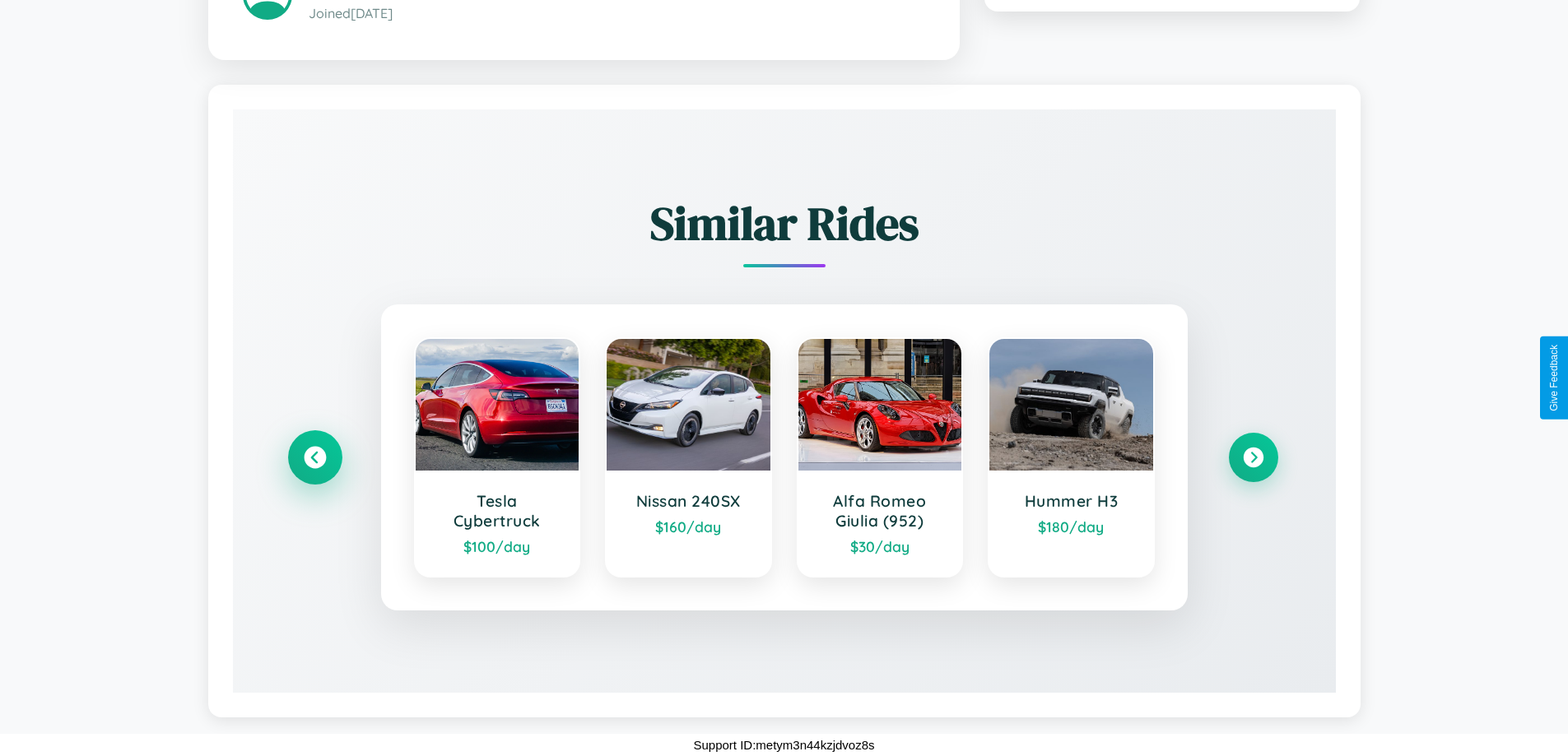
click at [314, 457] on icon at bounding box center [315, 457] width 22 height 22
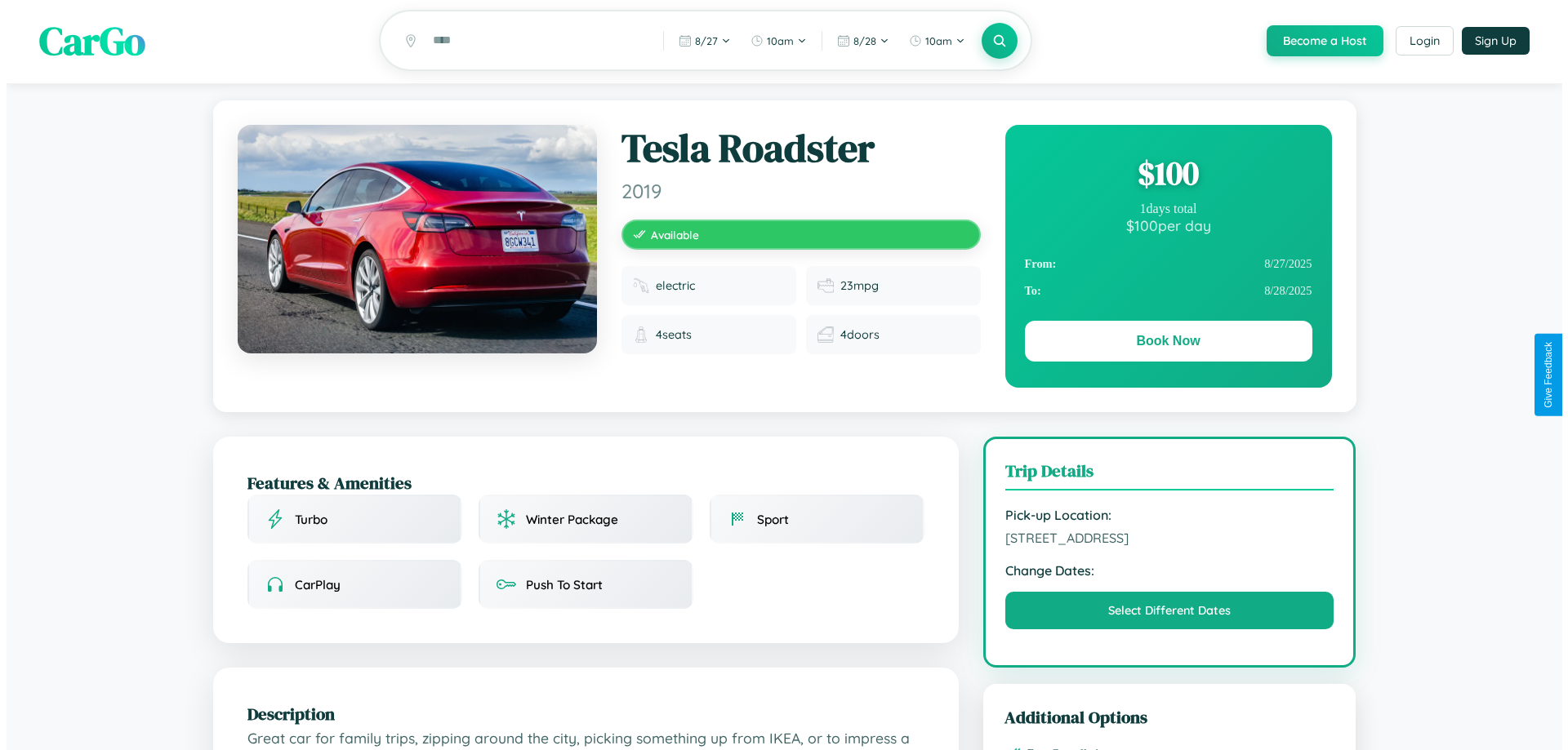
scroll to position [0, 0]
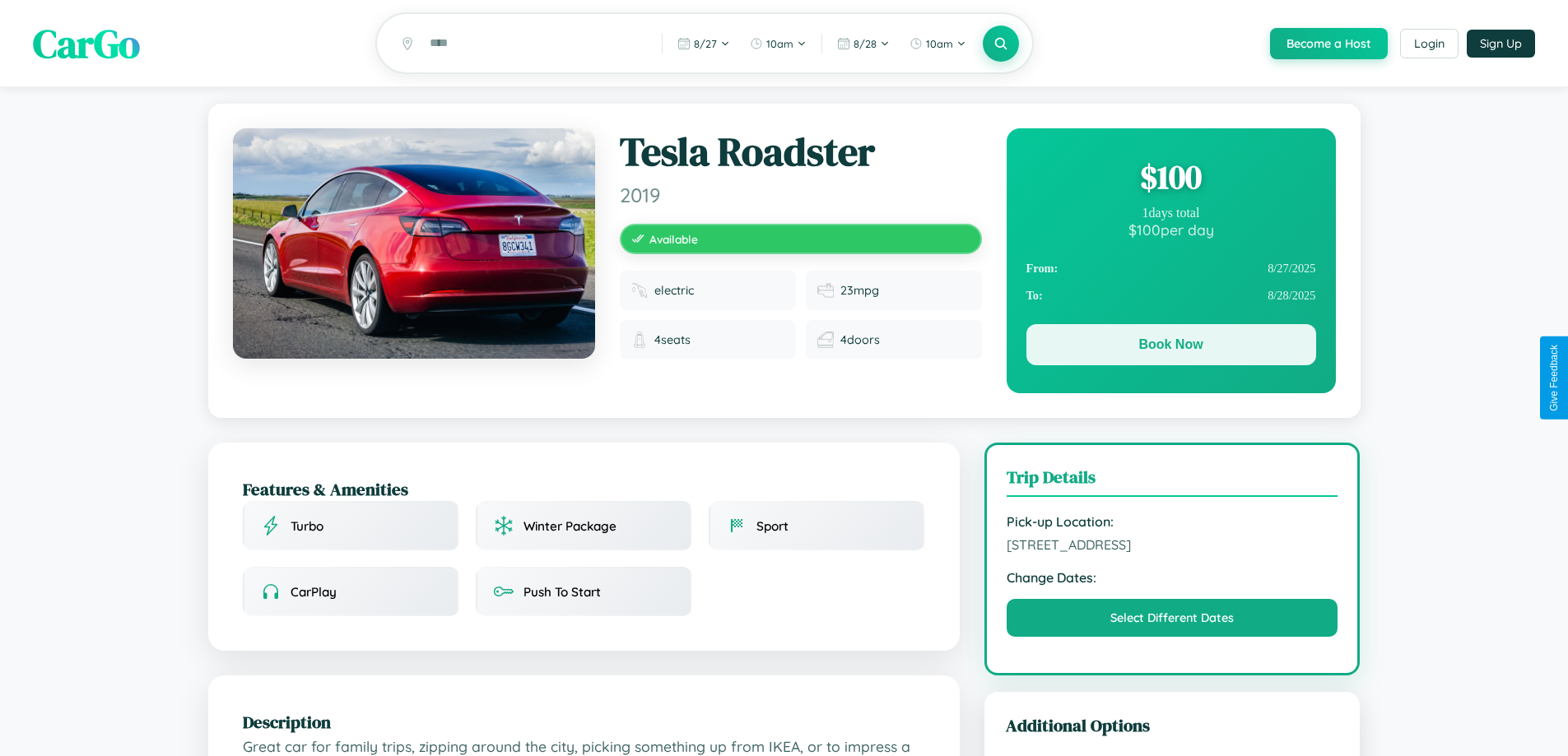
click at [1171, 347] on button "Book Now" at bounding box center [1171, 344] width 290 height 41
